Goal: Task Accomplishment & Management: Use online tool/utility

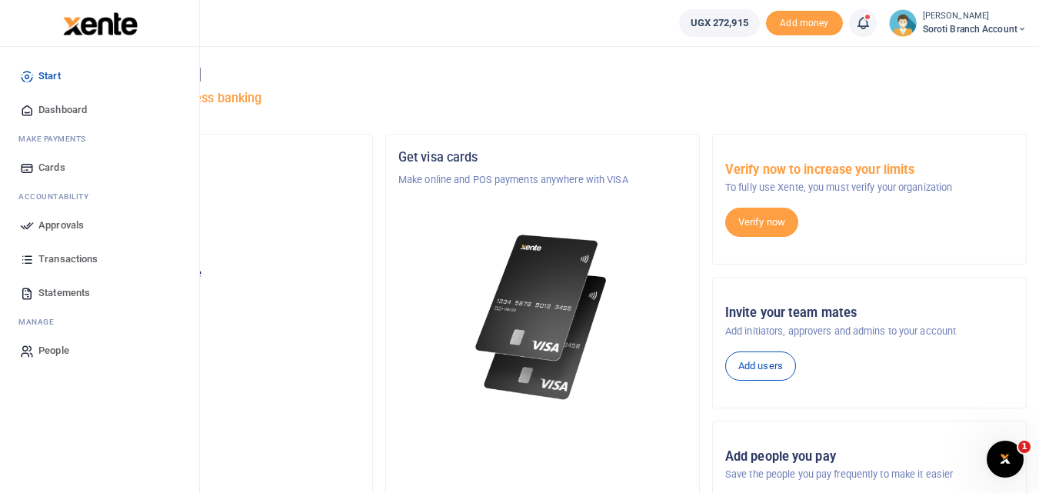
click at [48, 106] on span "Dashboard" at bounding box center [62, 109] width 48 height 15
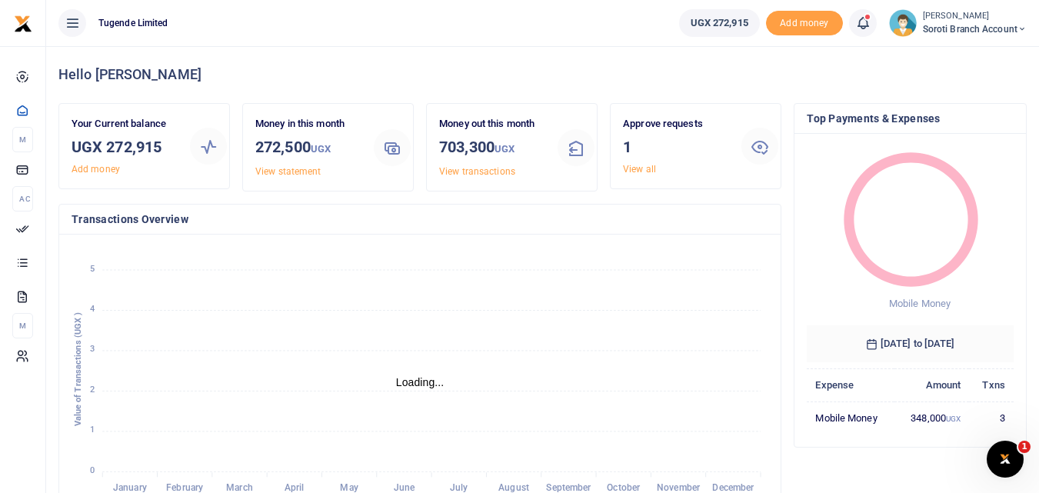
scroll to position [12, 12]
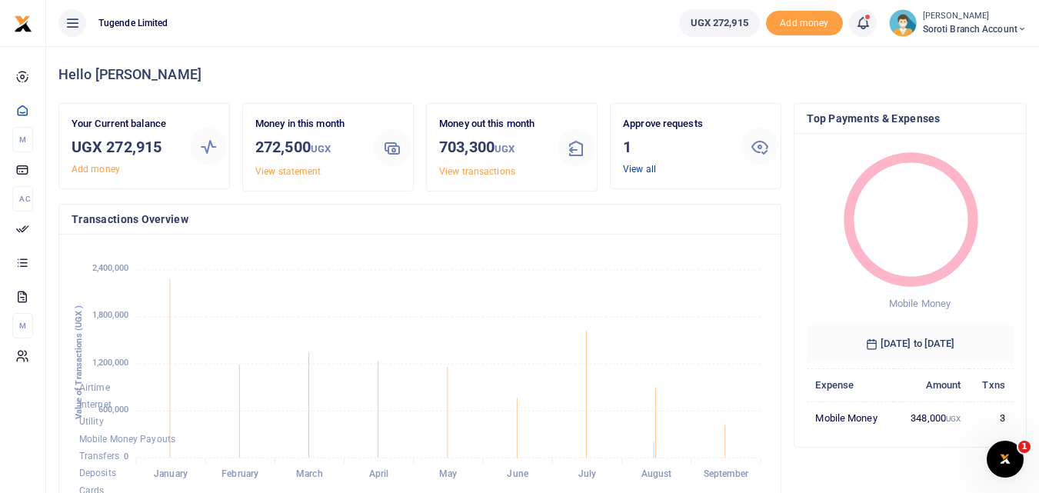
click at [635, 164] on link "View all" at bounding box center [639, 169] width 33 height 11
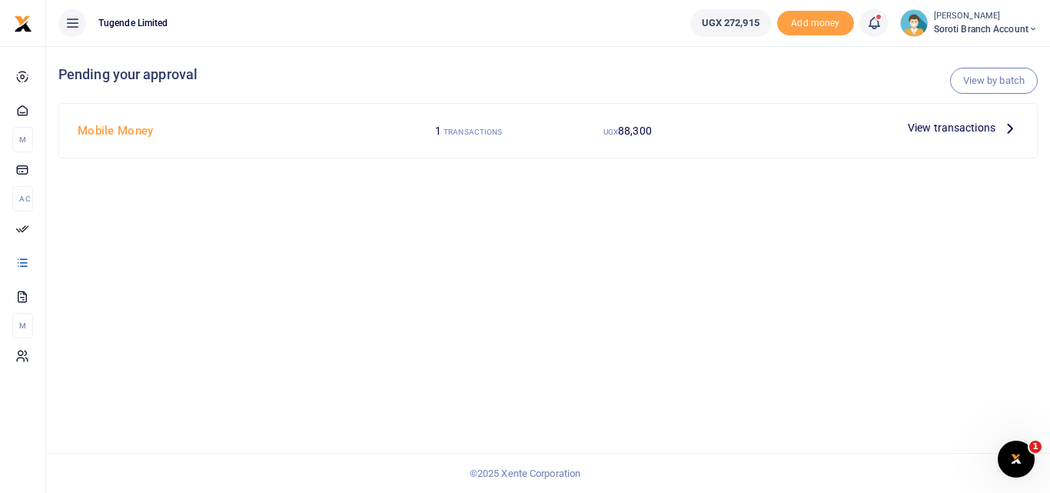
click at [929, 128] on span "View transactions" at bounding box center [952, 127] width 88 height 17
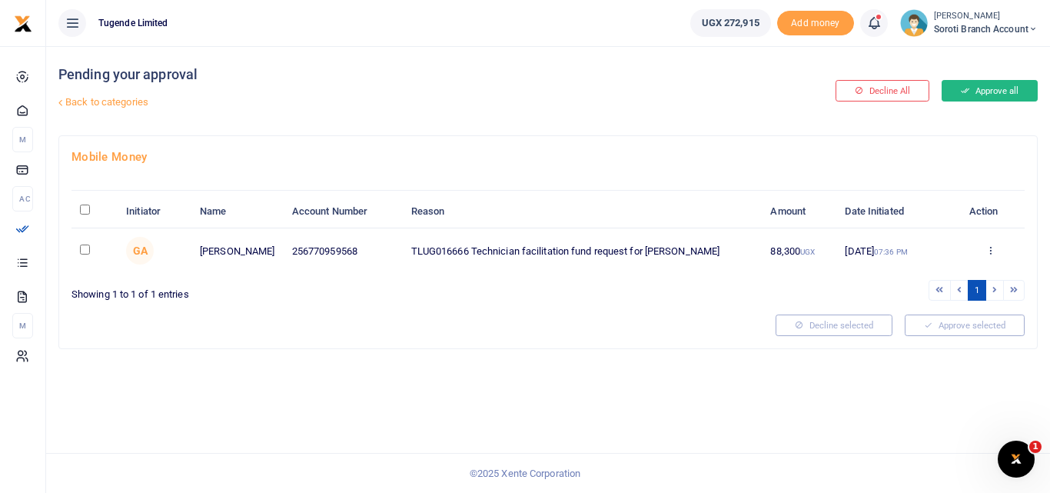
click at [973, 90] on button "Approve all" at bounding box center [990, 91] width 96 height 22
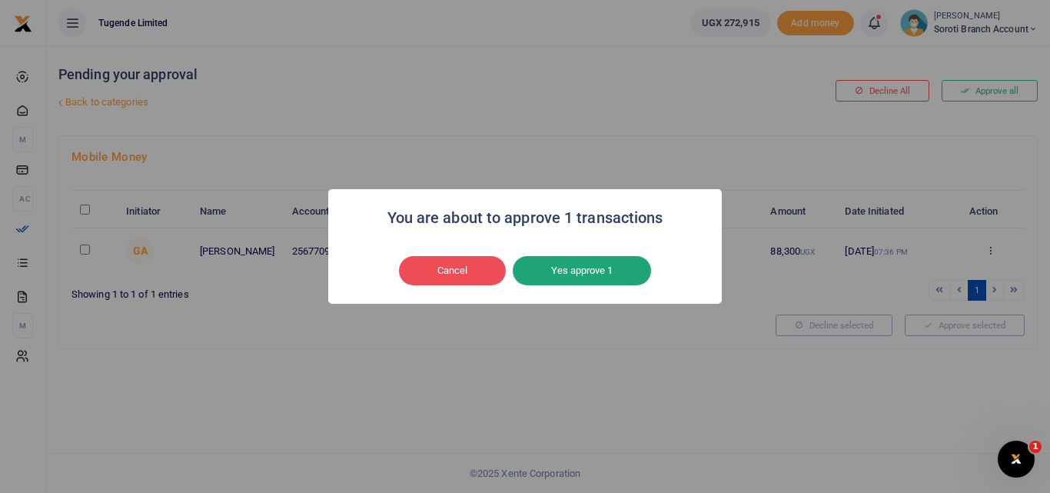
click at [620, 258] on button "Yes approve 1" at bounding box center [582, 270] width 138 height 29
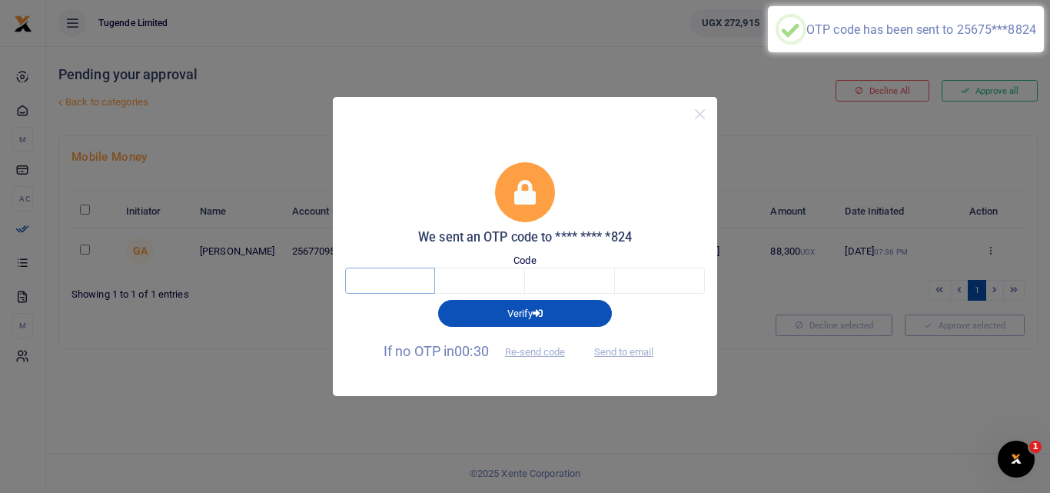
click at [407, 282] on input "text" at bounding box center [390, 281] width 90 height 26
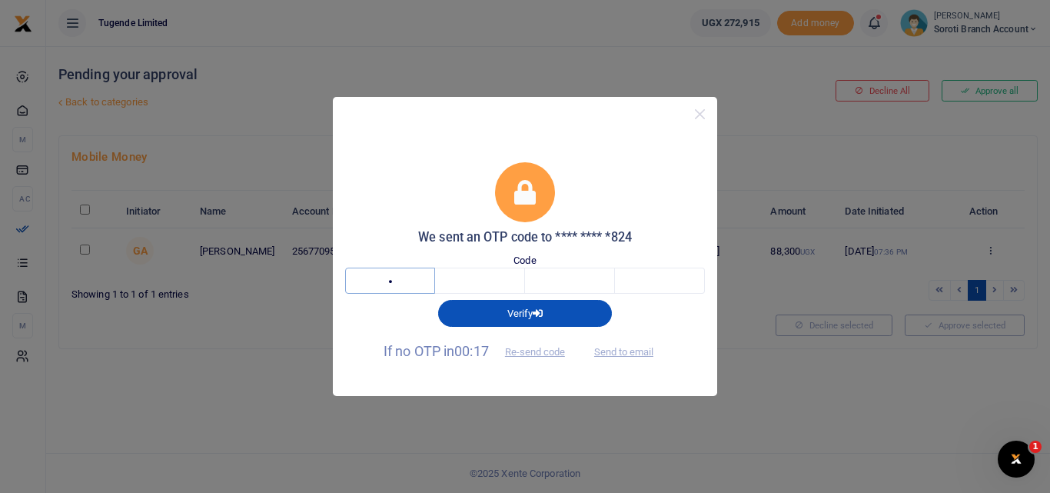
type input "5"
type input "7"
type input "8"
type input "4"
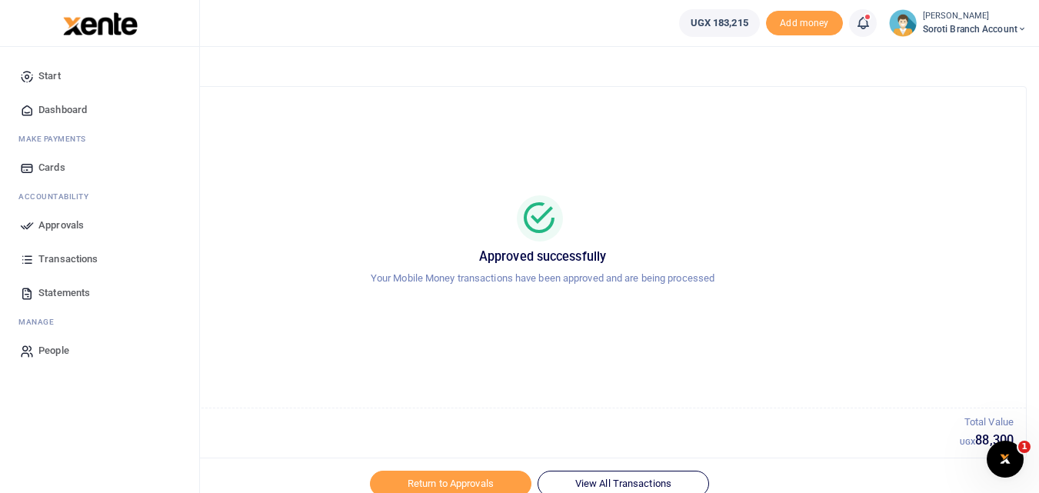
click at [51, 110] on span "Dashboard" at bounding box center [62, 109] width 48 height 15
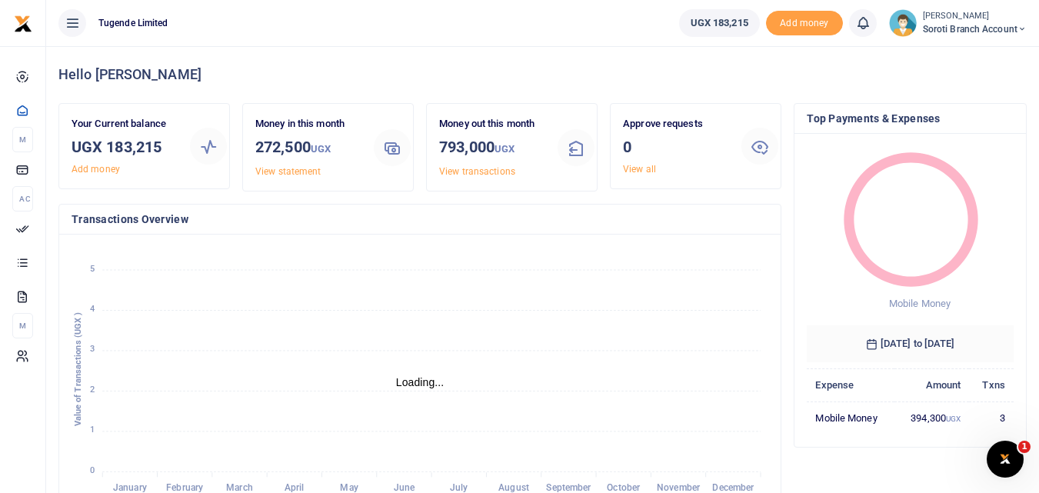
scroll to position [12, 12]
